Goal: Check status: Check status

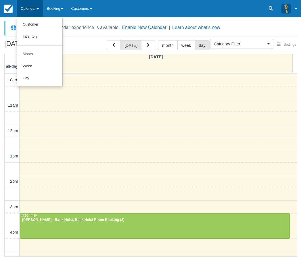
select select
click at [31, 81] on link "Day" at bounding box center [39, 78] width 45 height 12
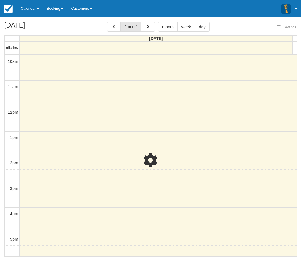
select select
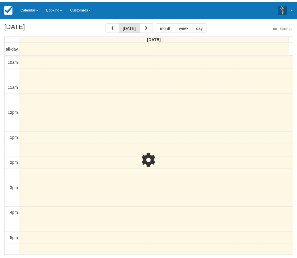
scroll to position [102, 0]
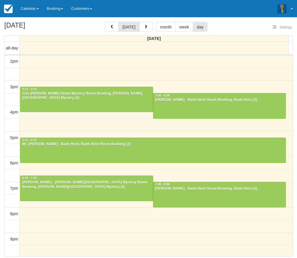
select select
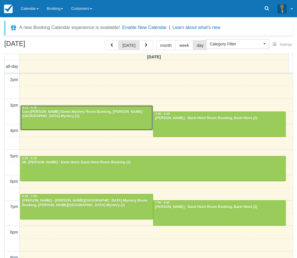
click at [46, 113] on div "Con Eleftheriou - Baker Street Mystery Room Booking, Baker Street Mystery (2)" at bounding box center [86, 114] width 129 height 9
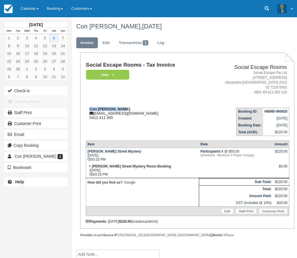
drag, startPoint x: 122, startPoint y: 109, endPoint x: 87, endPoint y: 109, distance: 35.1
click at [87, 109] on div "Con [PERSON_NAME] [EMAIL_ADDRESS][DOMAIN_NAME] 0412 411 300" at bounding box center [144, 113] width 116 height 13
copy strong "Con [PERSON_NAME]"
drag, startPoint x: 2, startPoint y: 53, endPoint x: 9, endPoint y: 51, distance: 7.6
click at [2, 53] on div "[DATE] Mon Tue Wed Thu Fri Sat Sun 1 2 3 4 5 6 7 8 9 10 11 12 13 14 15 16 17 18…" at bounding box center [36, 129] width 72 height 258
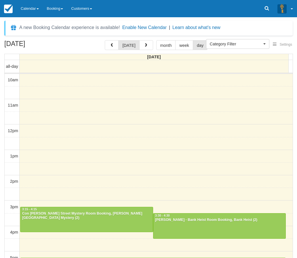
select select
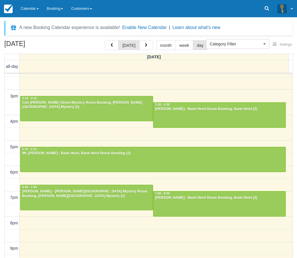
scroll to position [116, 0]
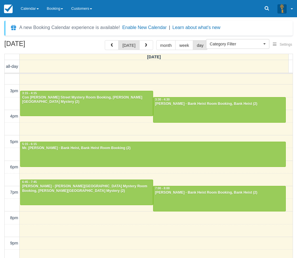
click at [114, 222] on div "10am 11am 12pm 1pm 2pm 3pm 4pm 5pm 6pm 7pm 8pm 9pm 10pm 3:15 - 4:15 Con Elefthe…" at bounding box center [149, 116] width 288 height 317
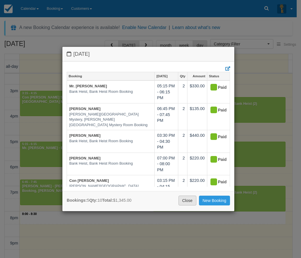
click at [187, 199] on link "Close" at bounding box center [188, 201] width 18 height 10
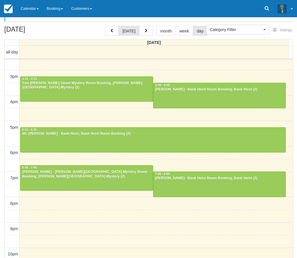
scroll to position [18, 0]
